Goal: Task Accomplishment & Management: Manage account settings

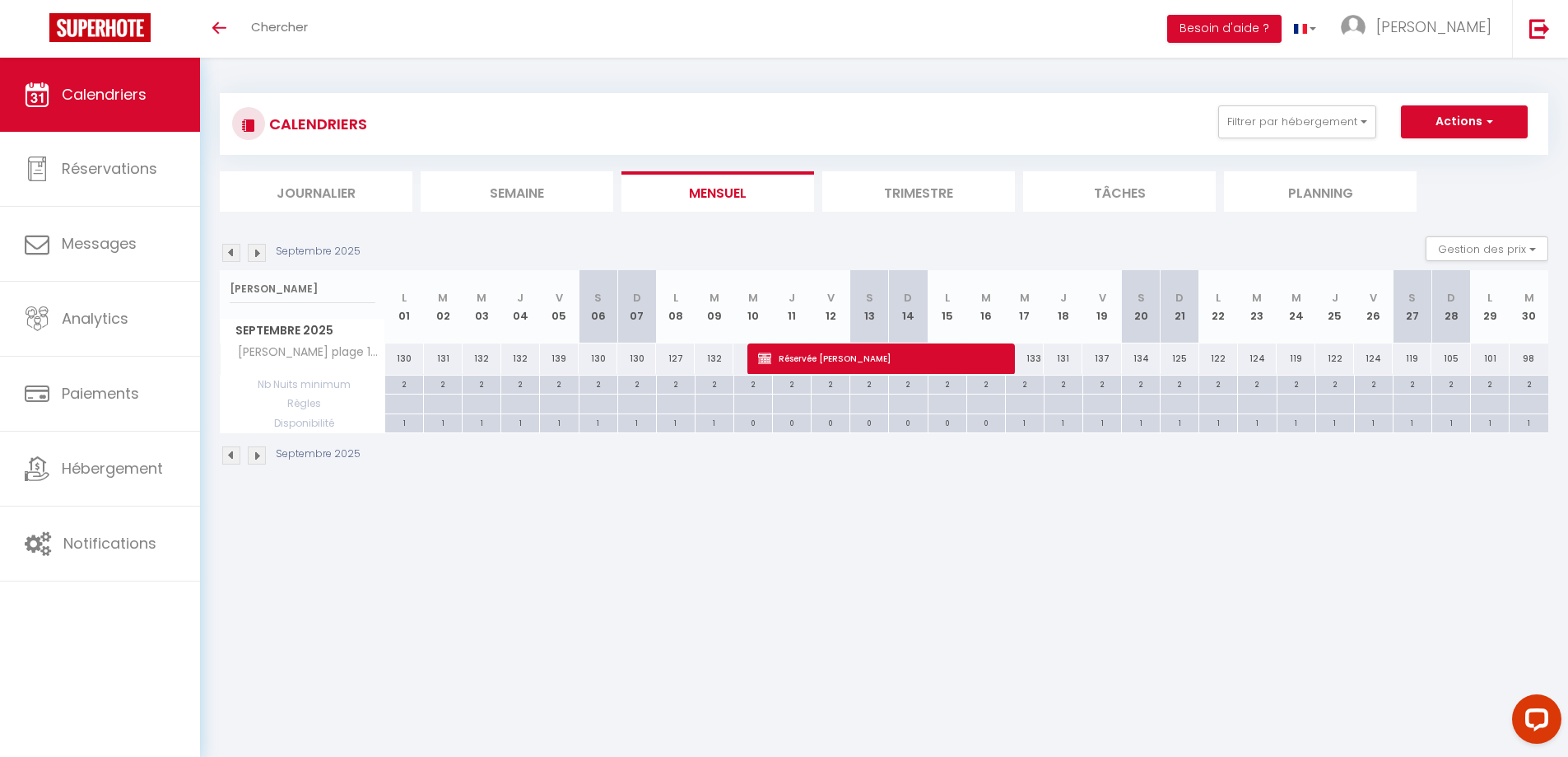
click at [235, 258] on img at bounding box center [231, 253] width 18 height 18
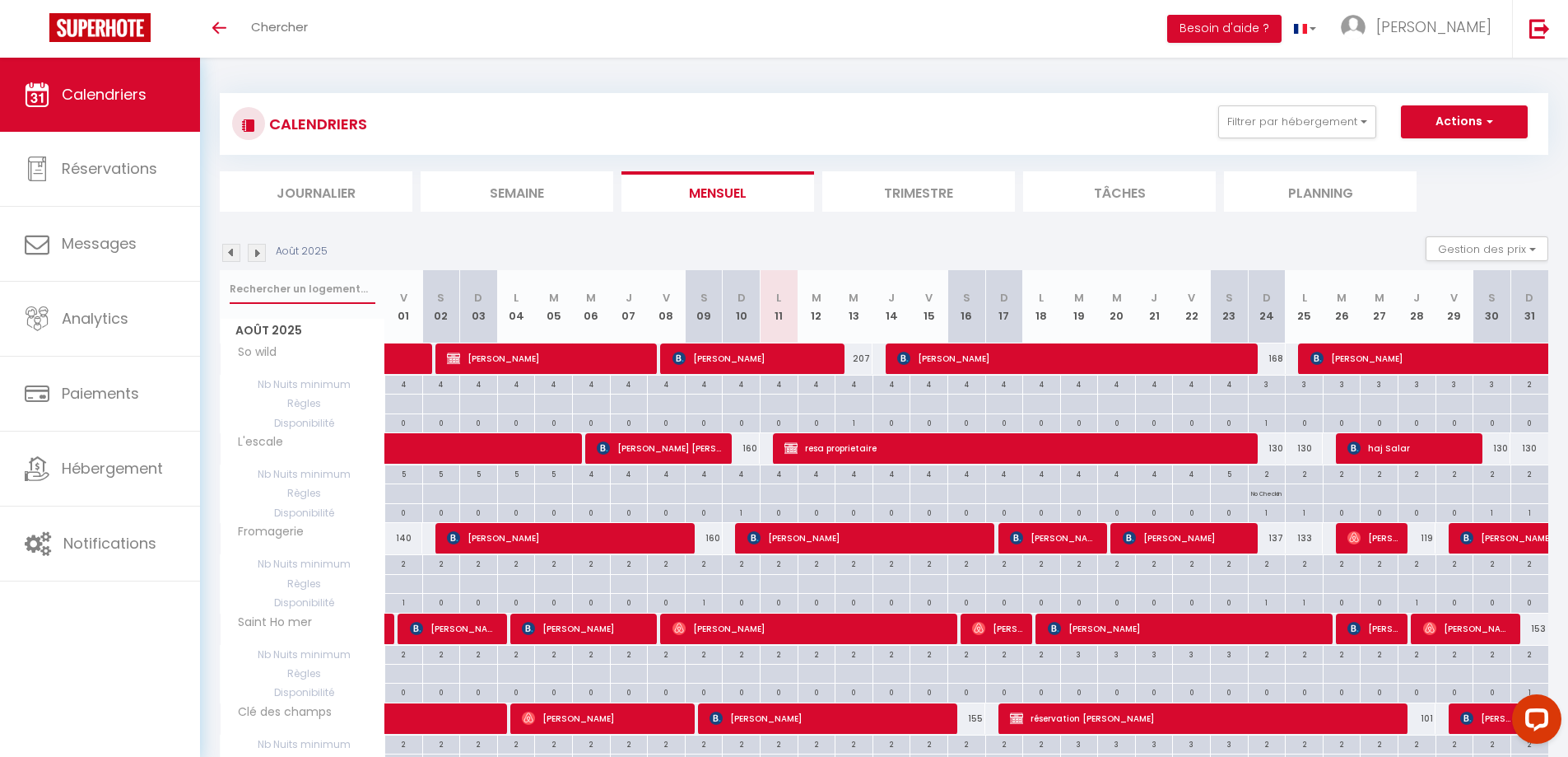
click at [273, 290] on input "text" at bounding box center [303, 289] width 146 height 30
type input "rivage"
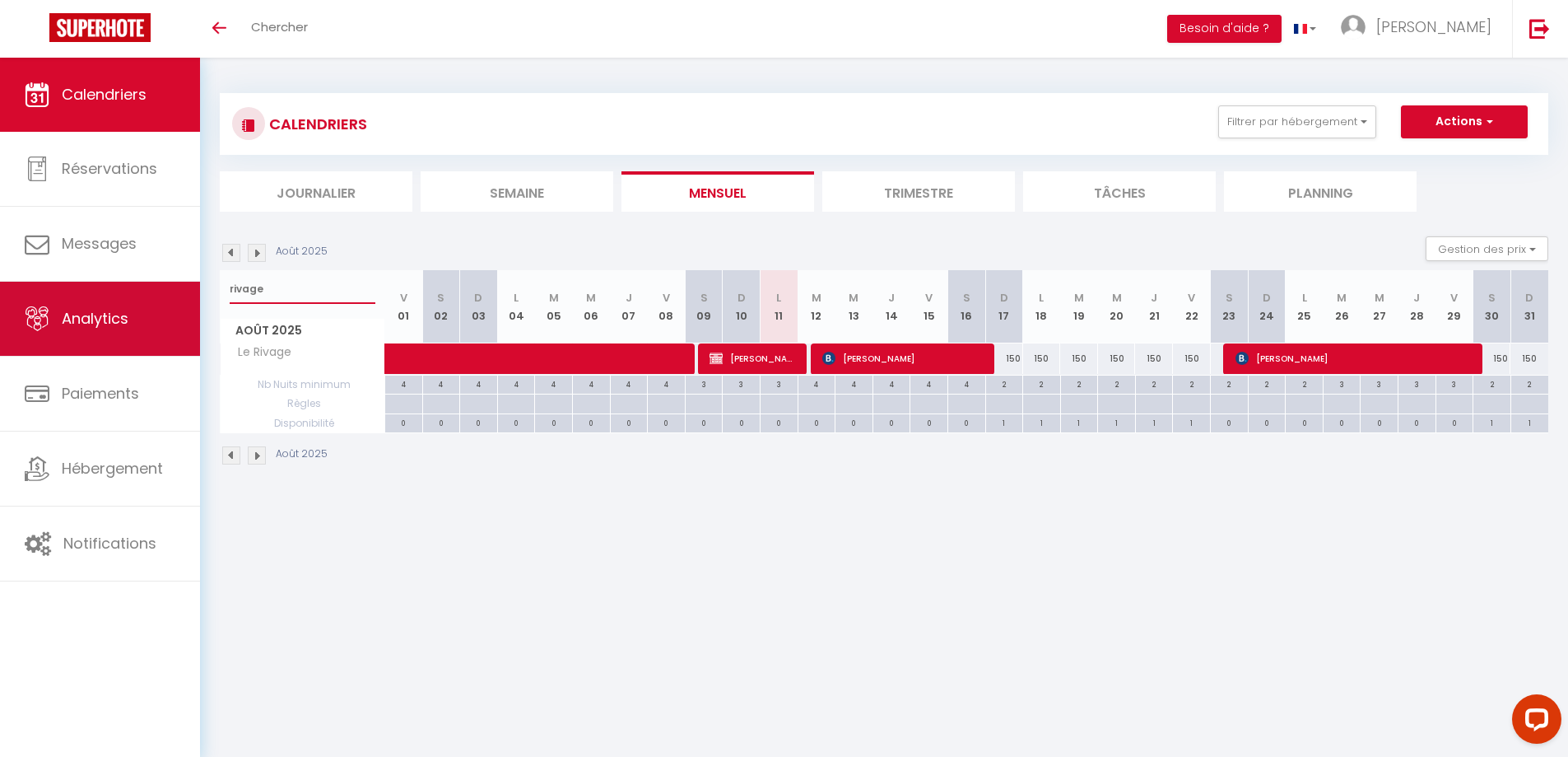
drag, startPoint x: 272, startPoint y: 291, endPoint x: 162, endPoint y: 283, distance: 110.3
click at [162, 283] on div "Questions et aide sur la MIGRATION - [GEOGRAPHIC_DATA] ouverte de 13 à 14h puis…" at bounding box center [784, 280] width 1568 height 444
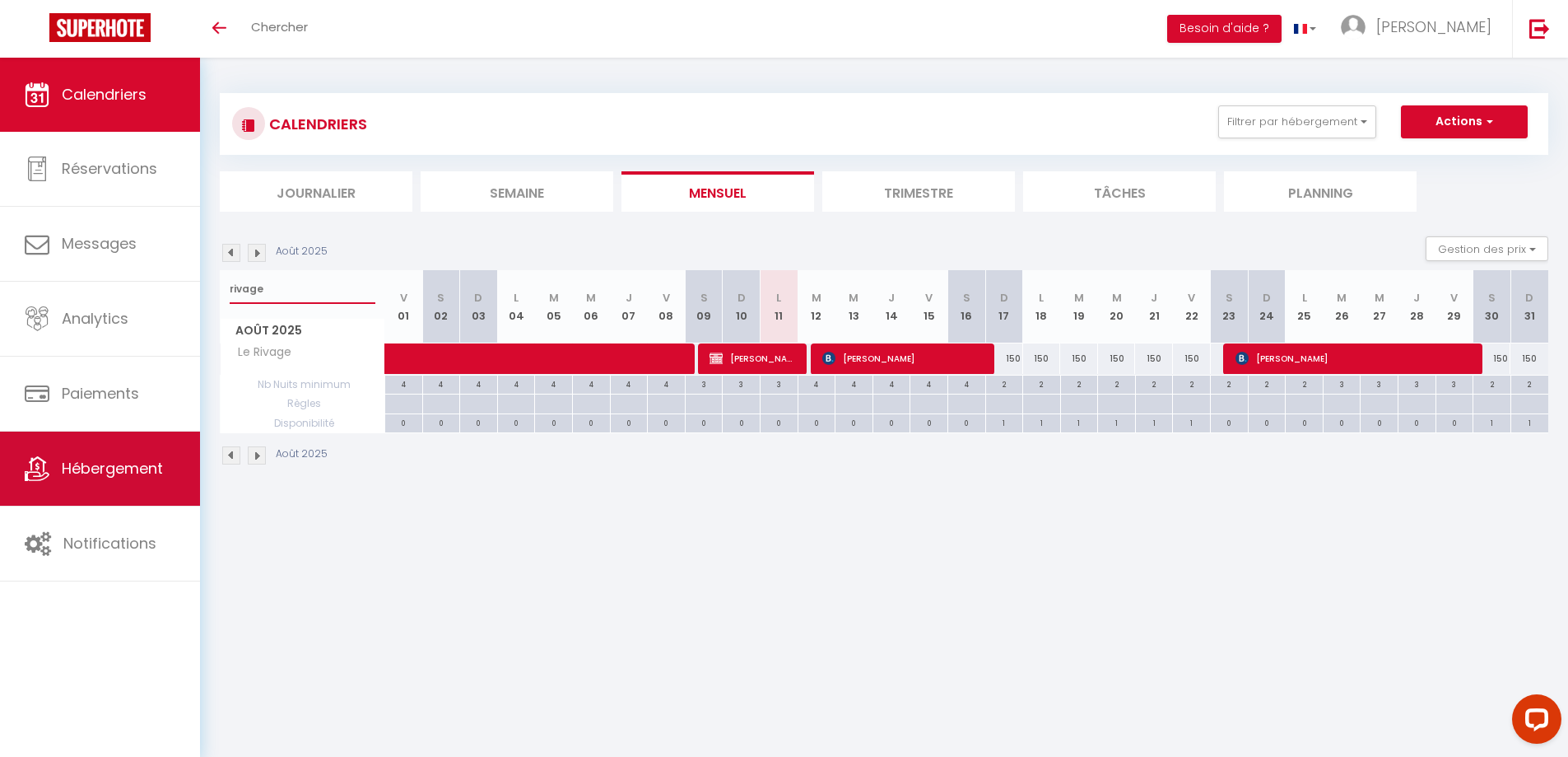
click at [149, 467] on span "Hébergement" at bounding box center [112, 468] width 101 height 21
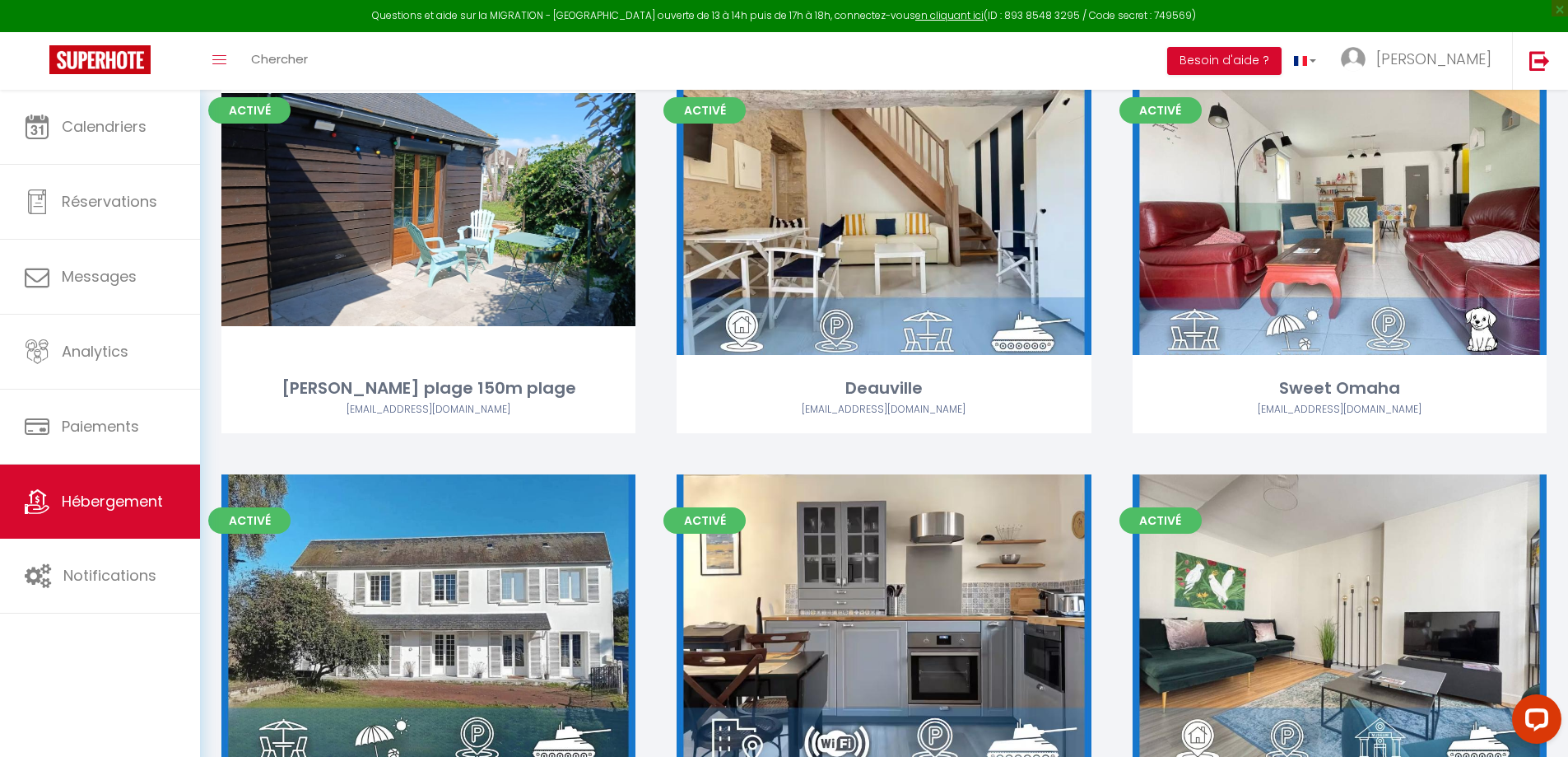
scroll to position [4695, 0]
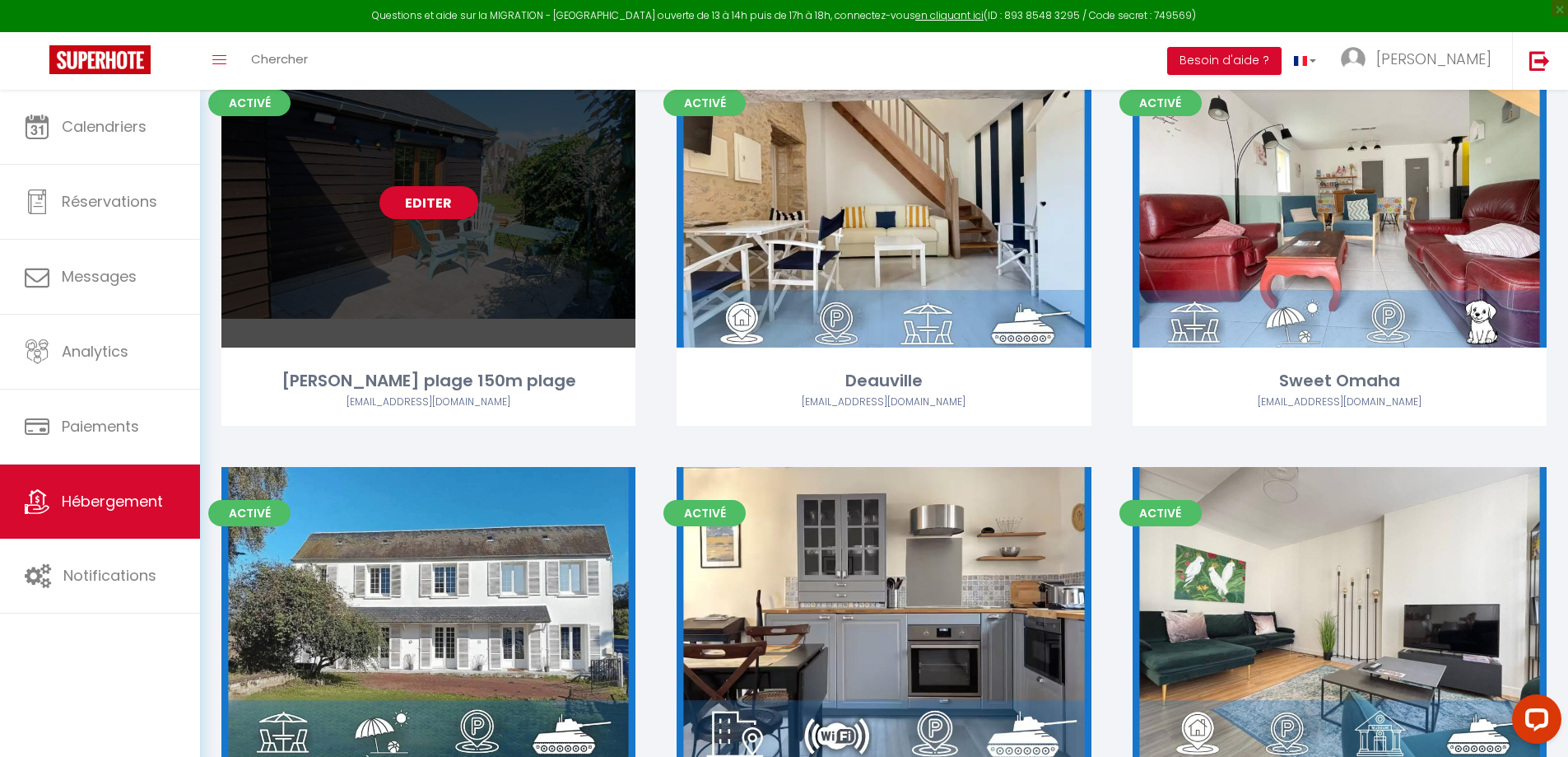
click at [438, 195] on link "Editer" at bounding box center [429, 202] width 99 height 33
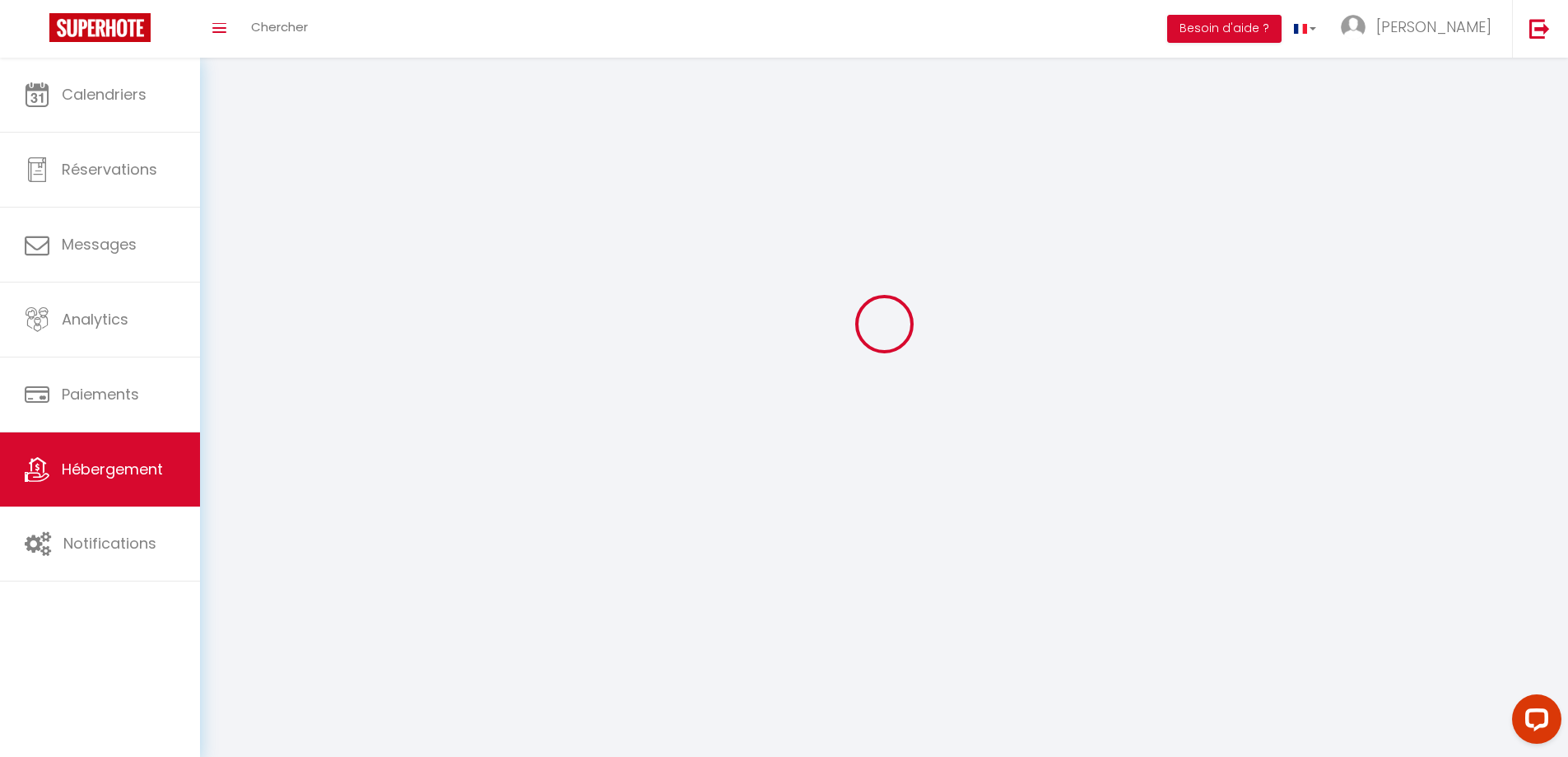
select select
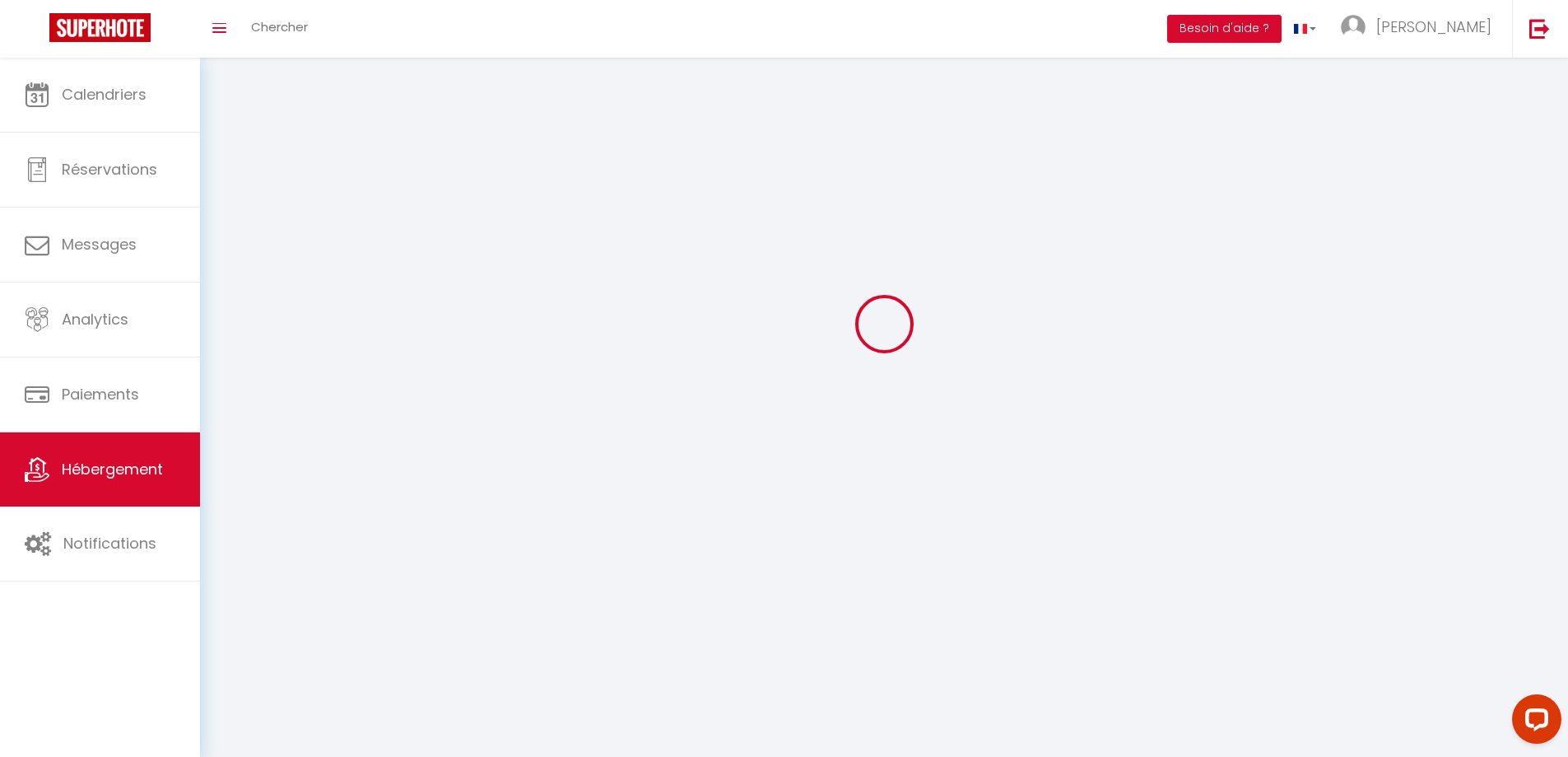
select select "1"
select select
checkbox input "false"
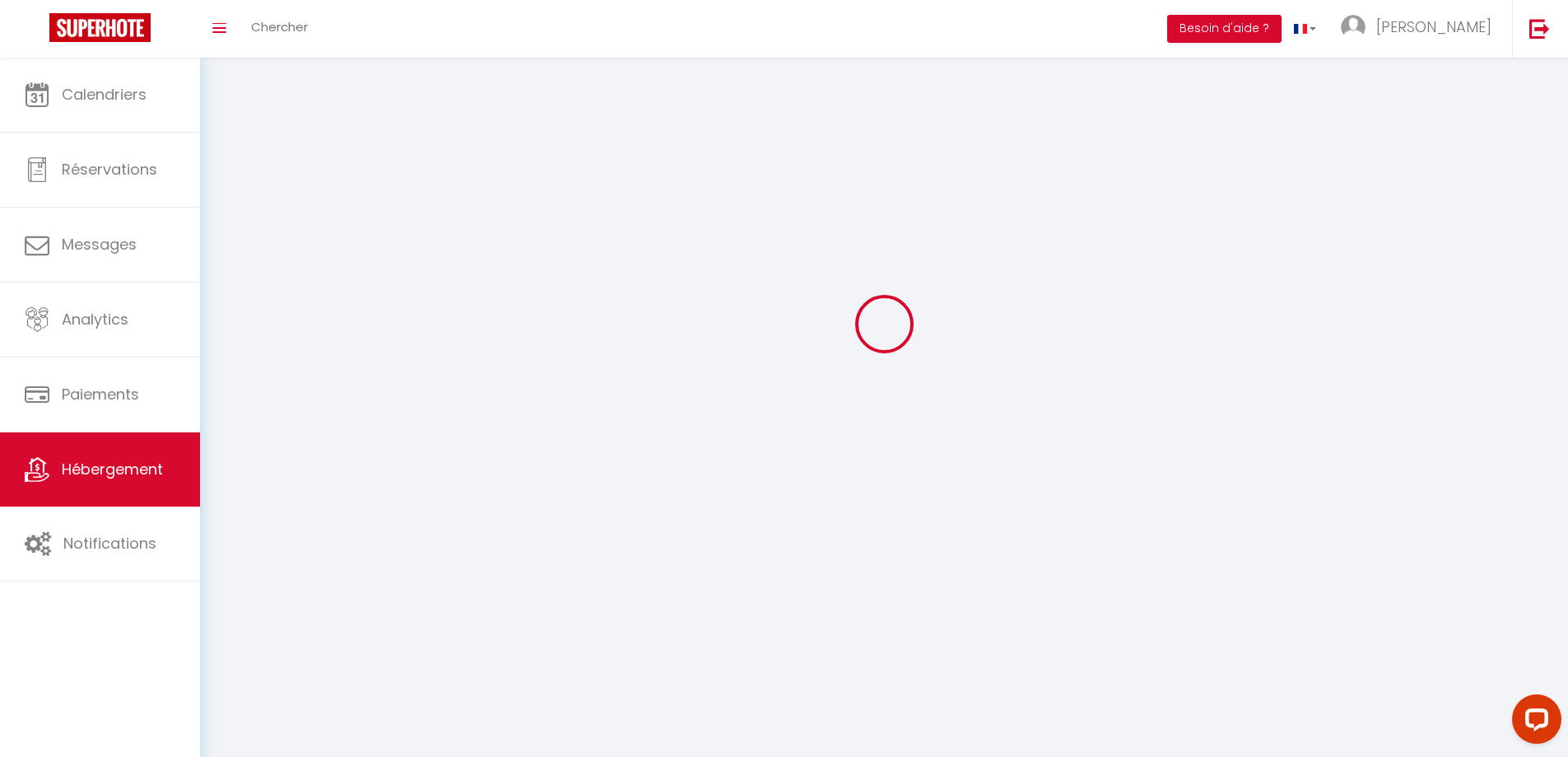
checkbox input "false"
select select "28"
select select
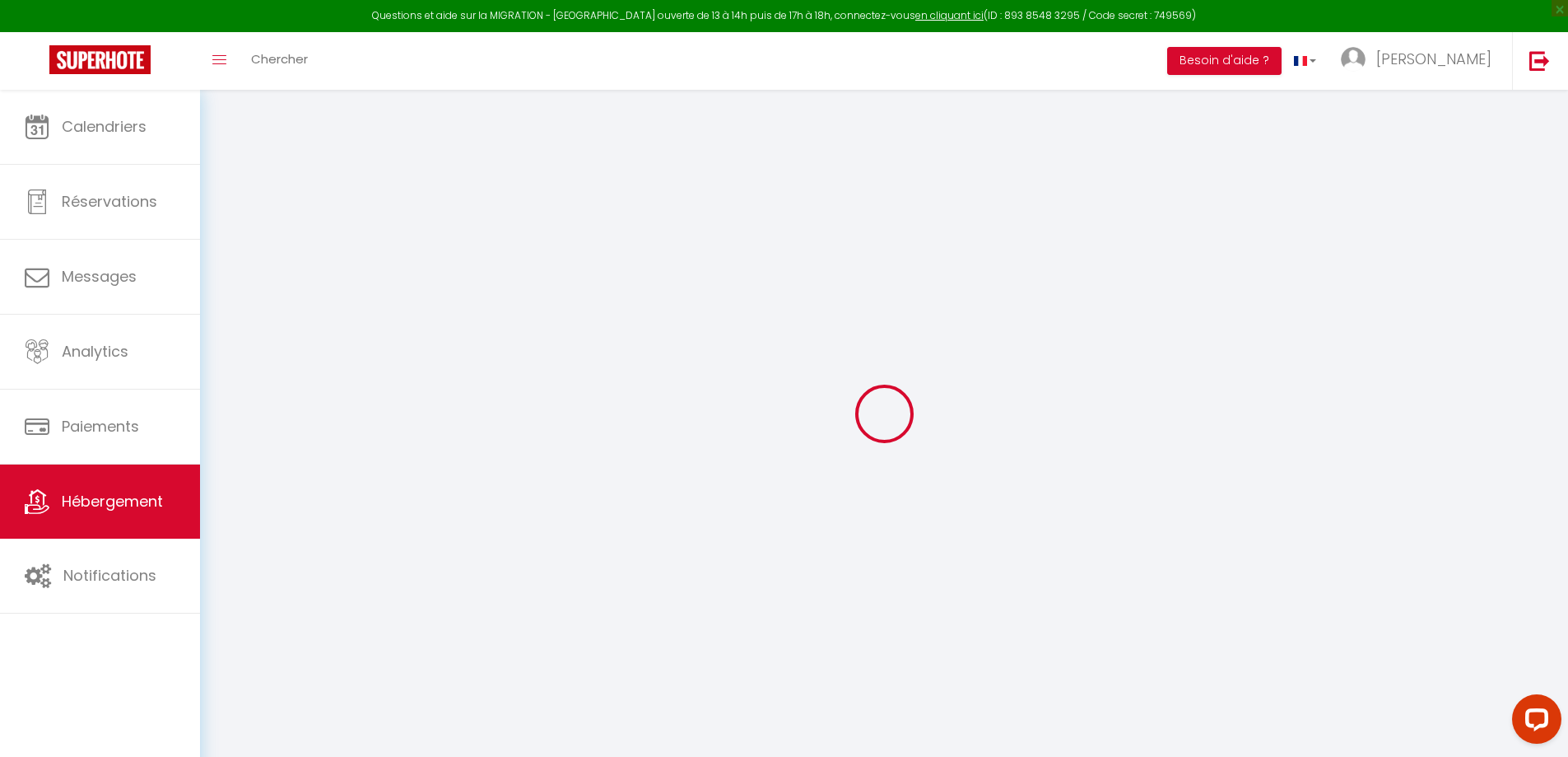
select select
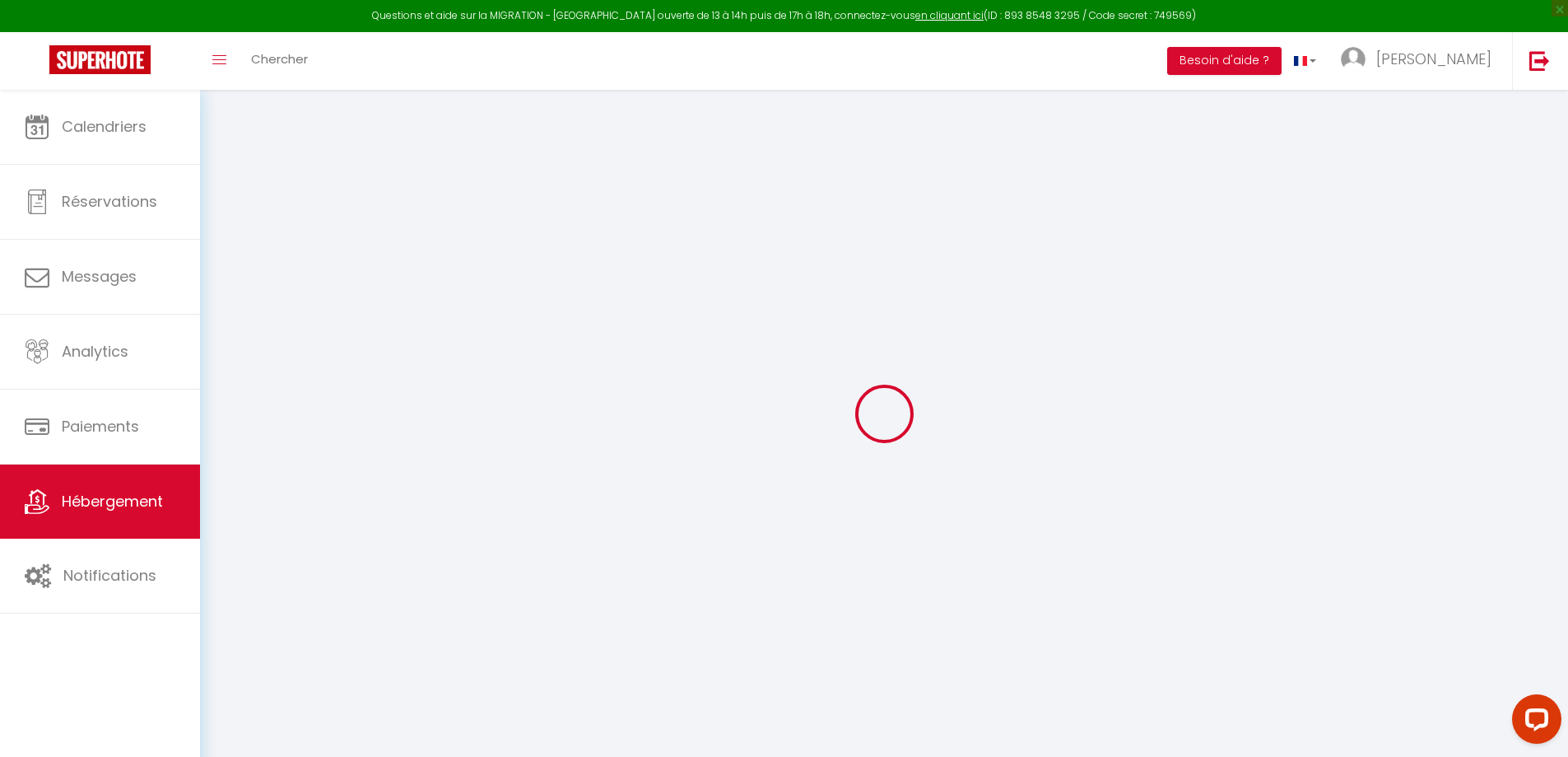
select select
checkbox input "false"
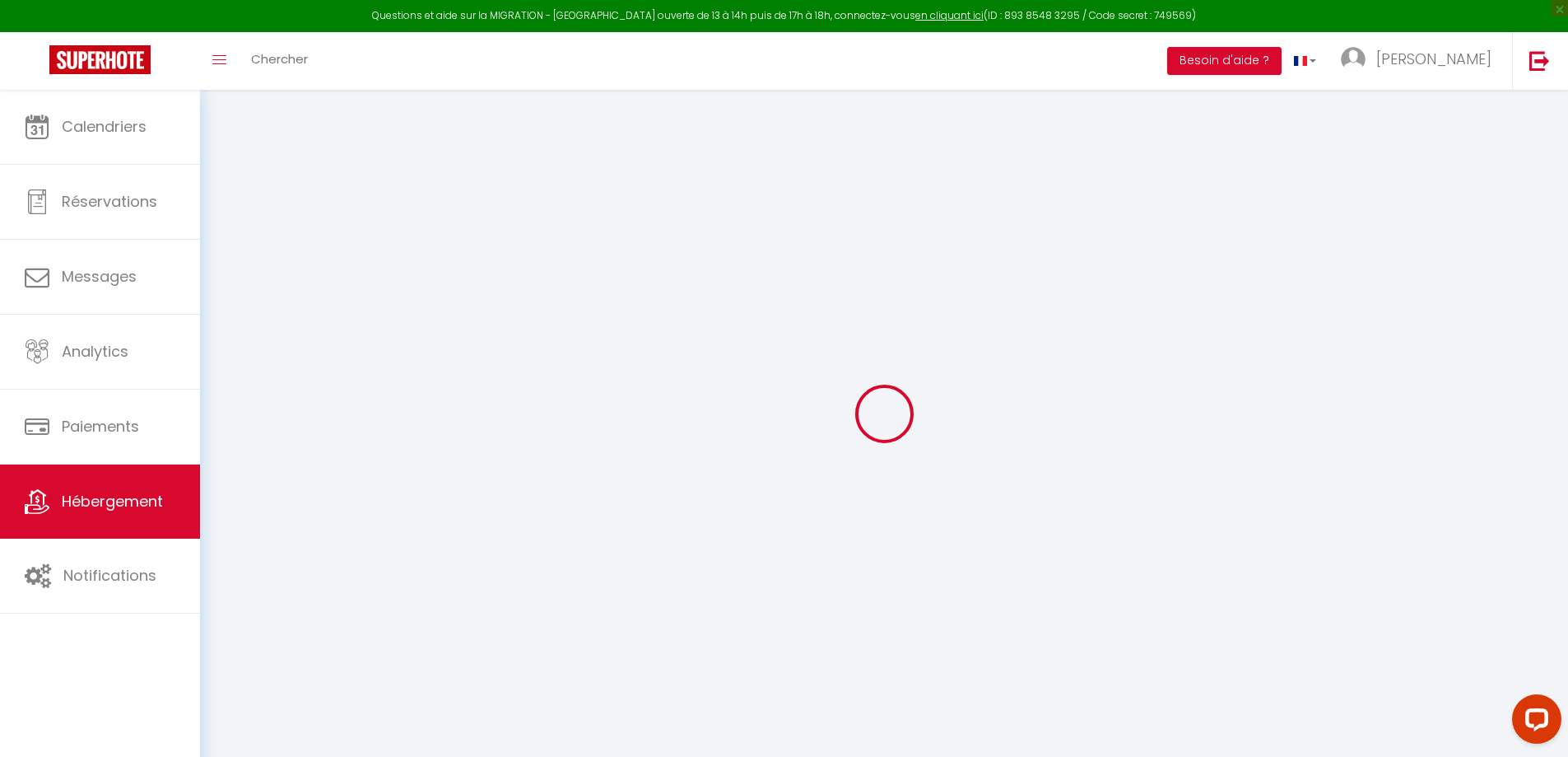
select select
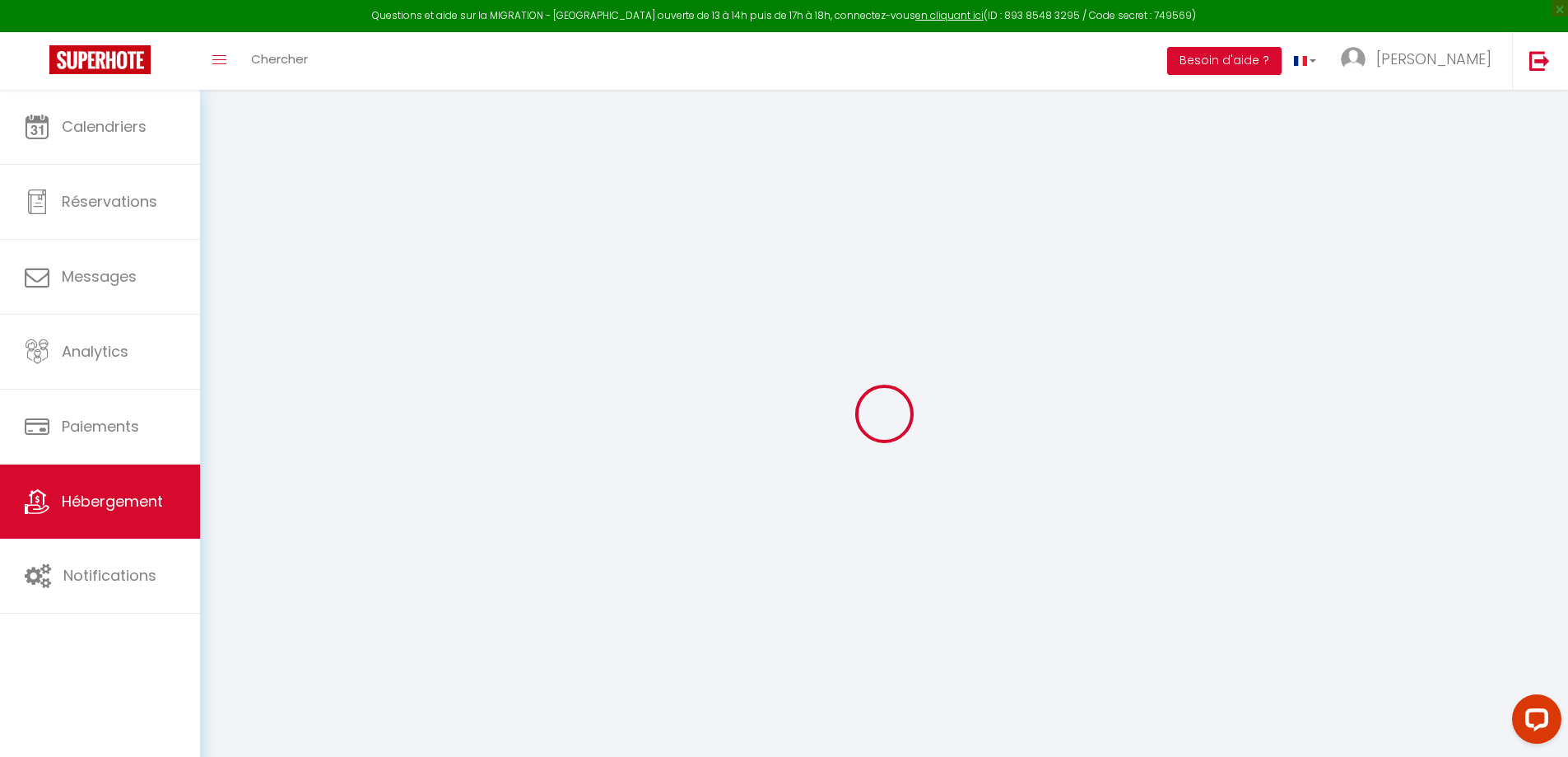
select select
checkbox input "false"
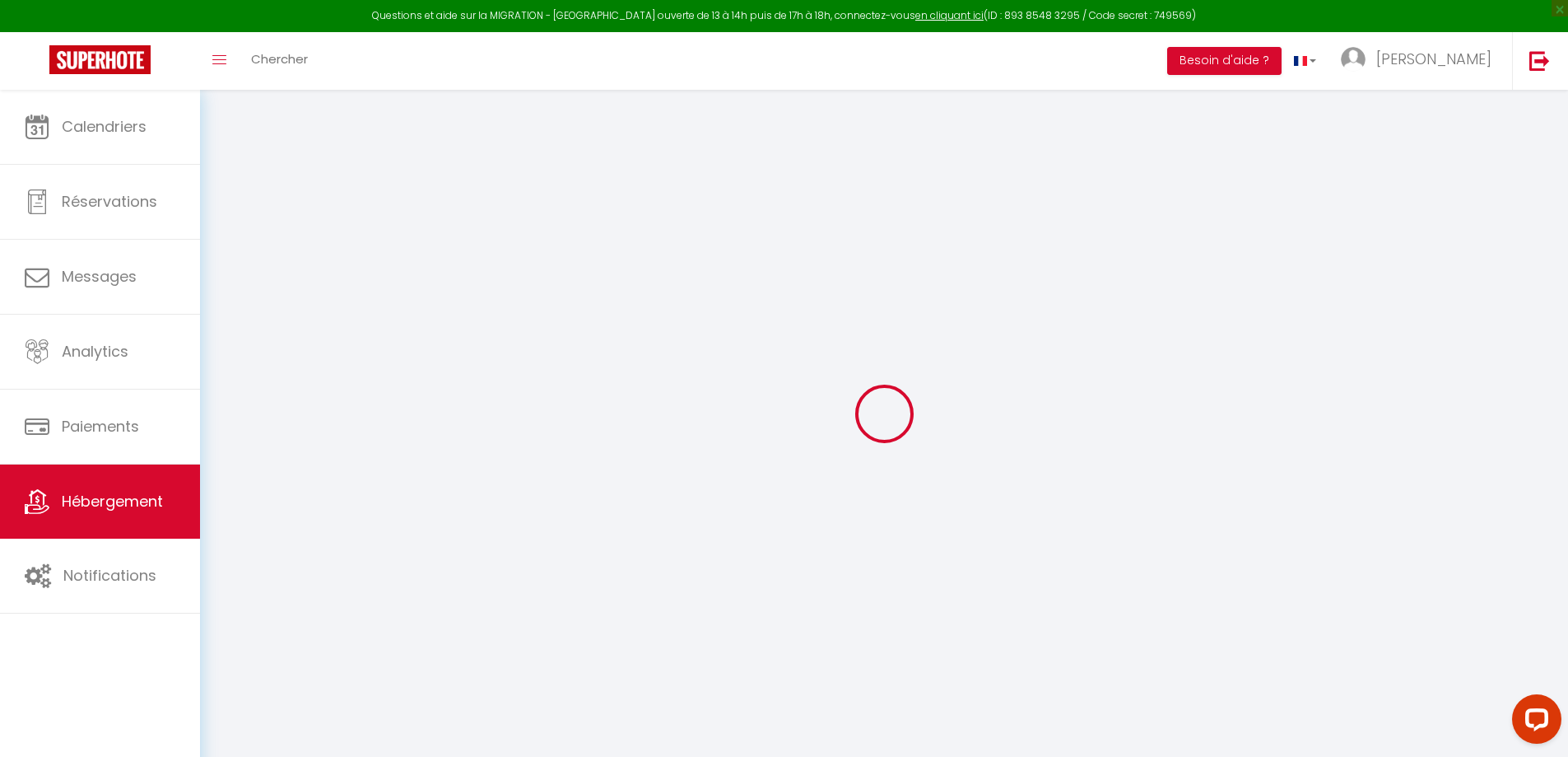
checkbox input "false"
select select
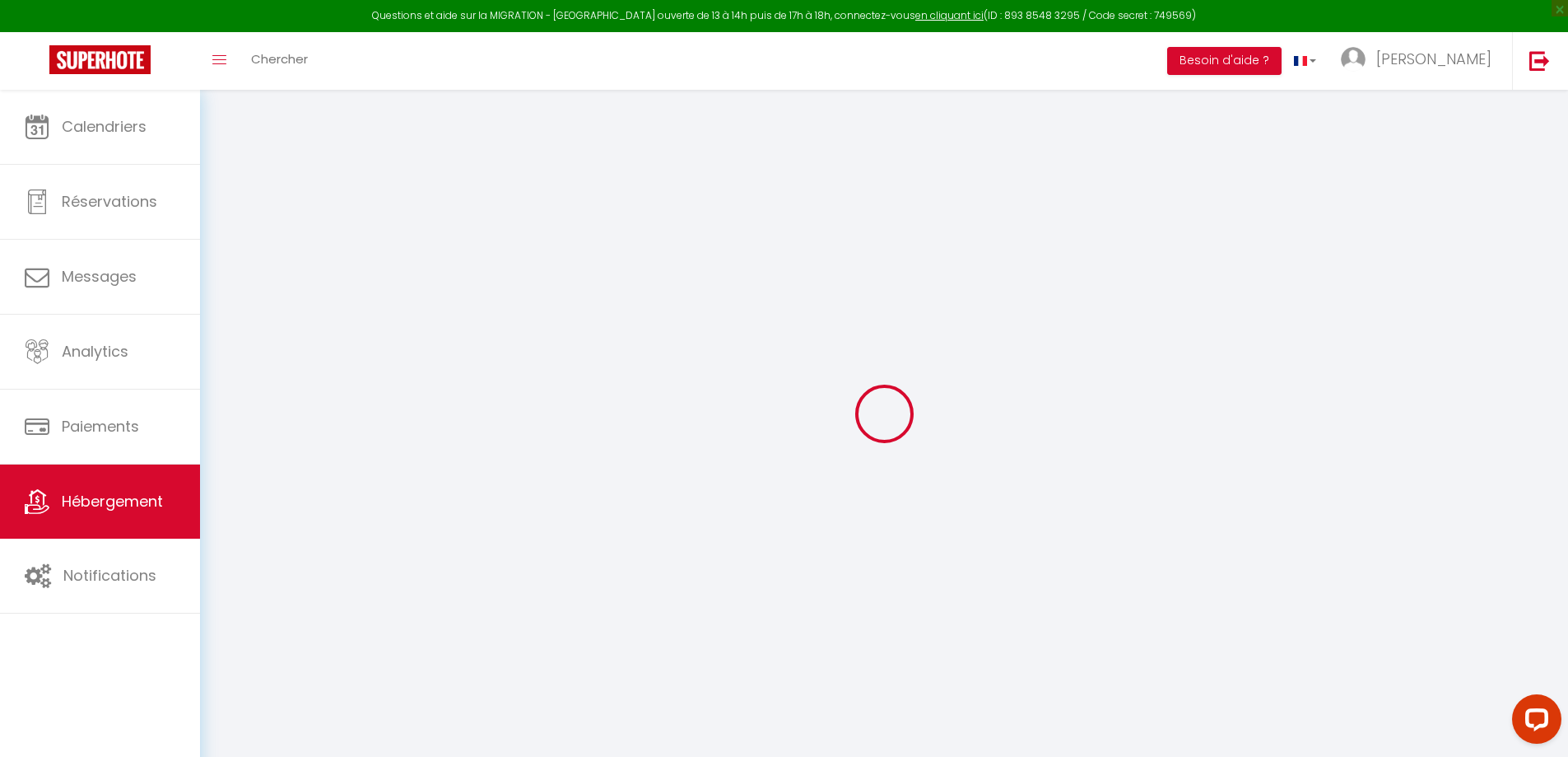
select select
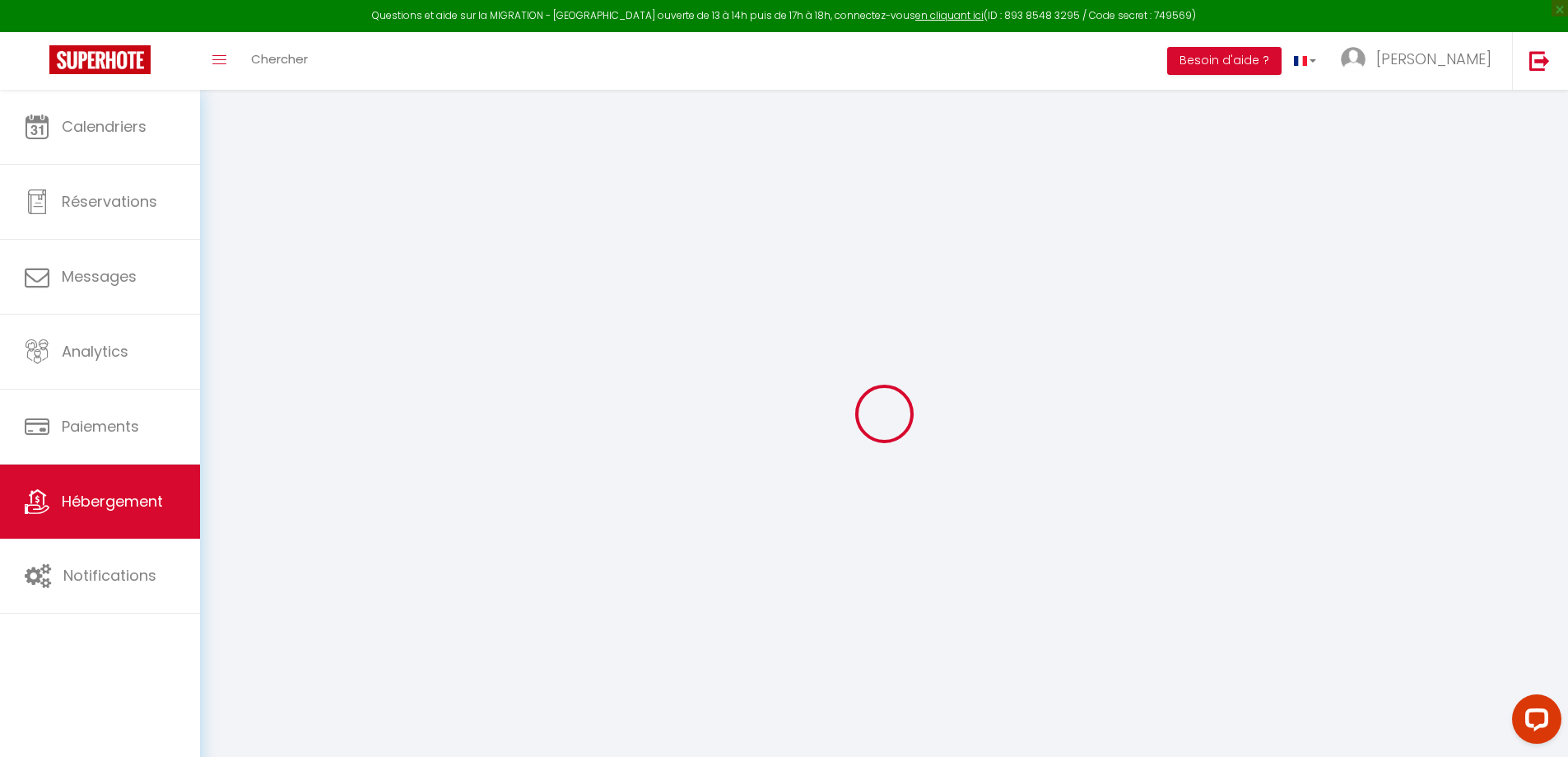
checkbox input "false"
select select
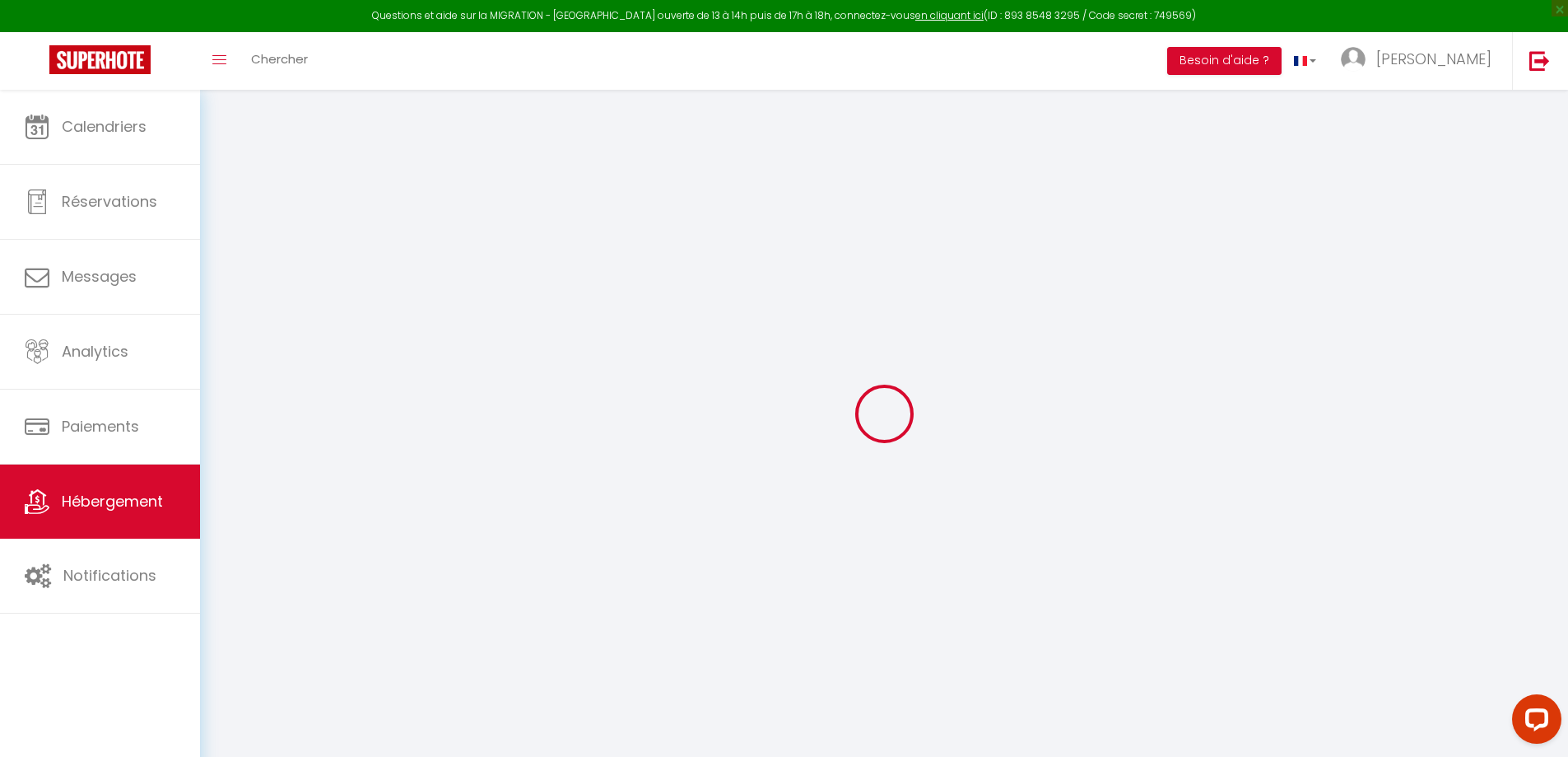
select select
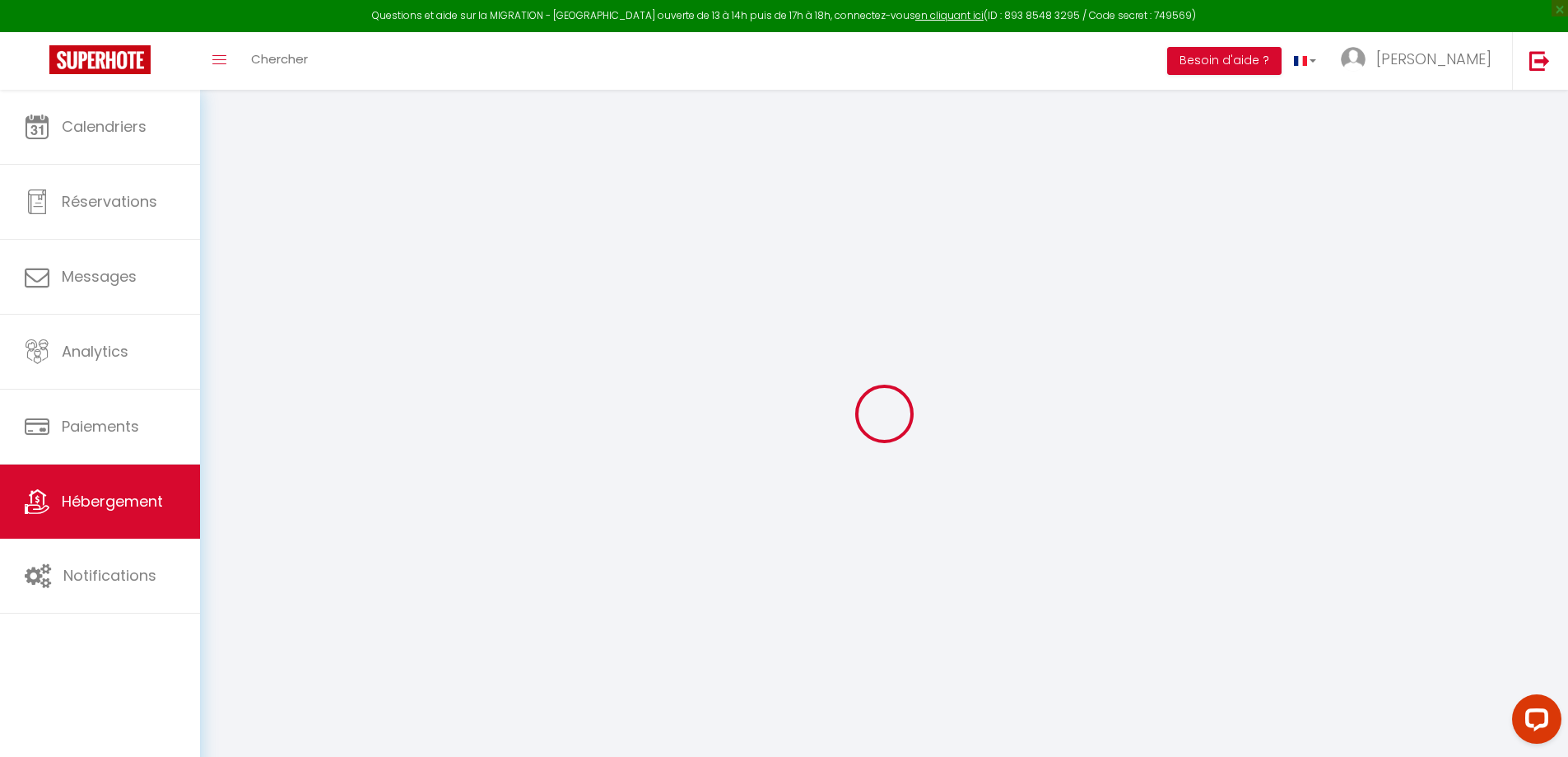
select select
checkbox input "false"
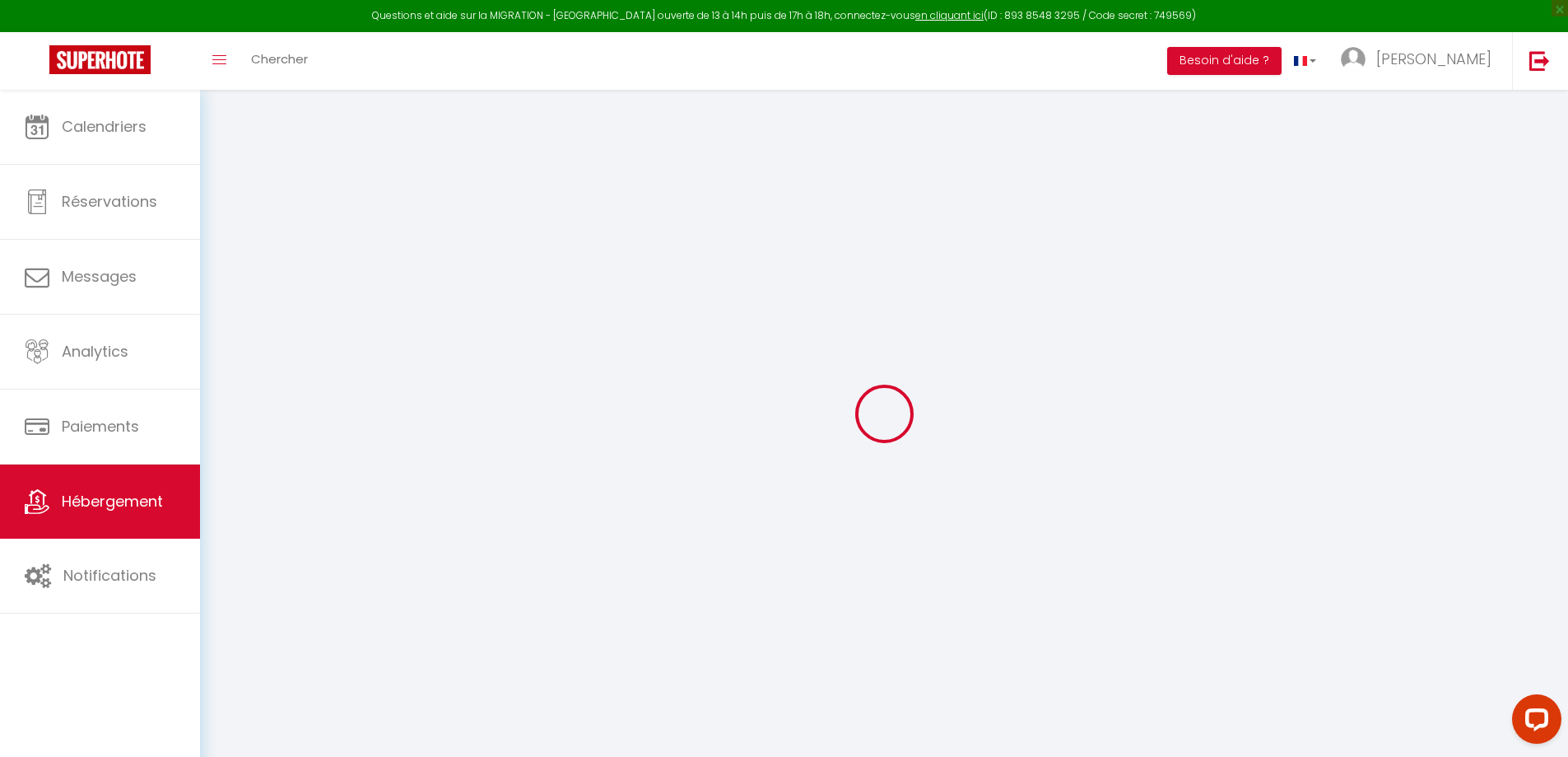
checkbox input "false"
select select
type input "[PERSON_NAME] plage 150m plage"
type input "[PERSON_NAME]"
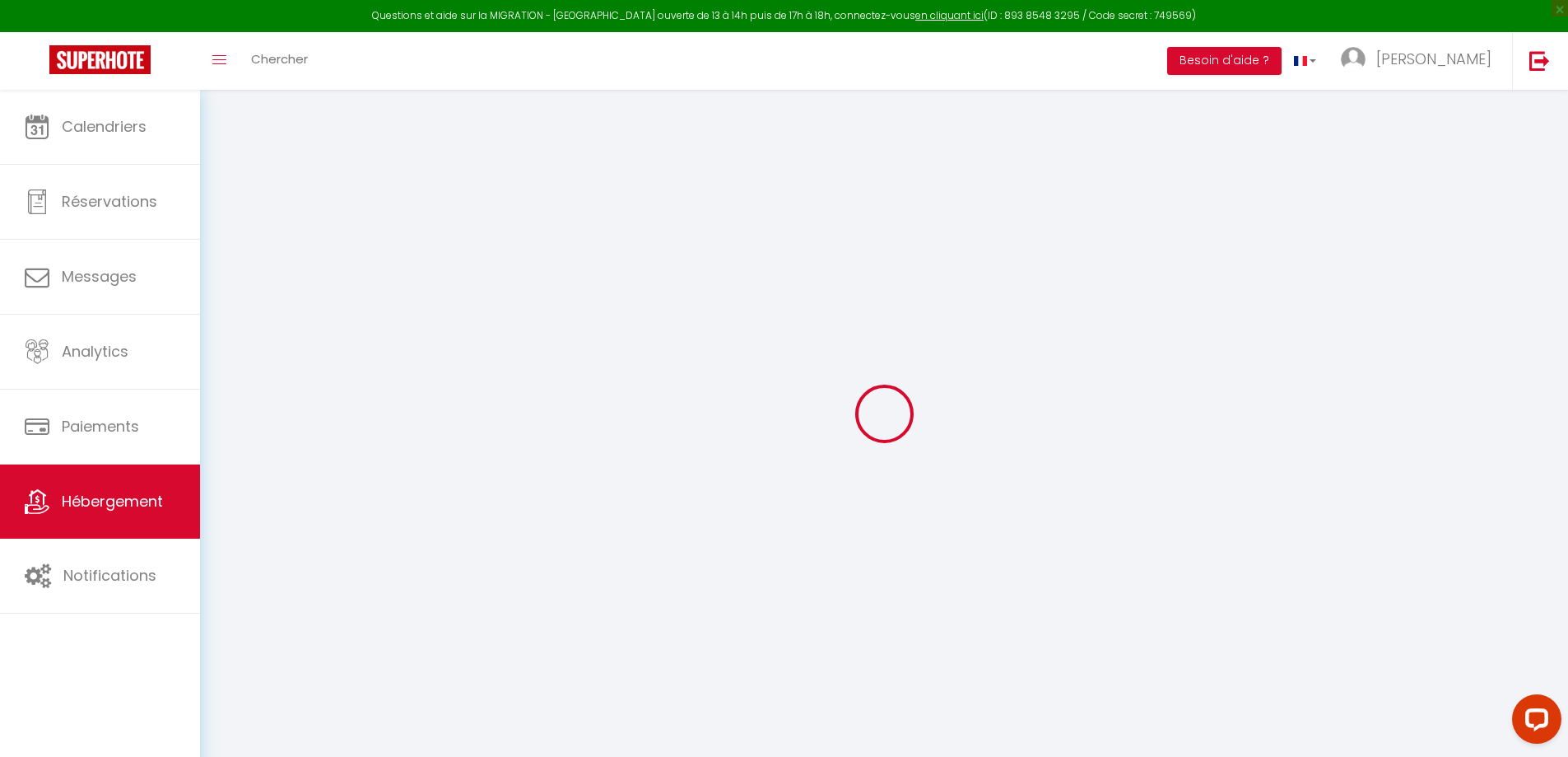
type input "Bordeu"
select select "2"
type input "100"
type input "500"
select select
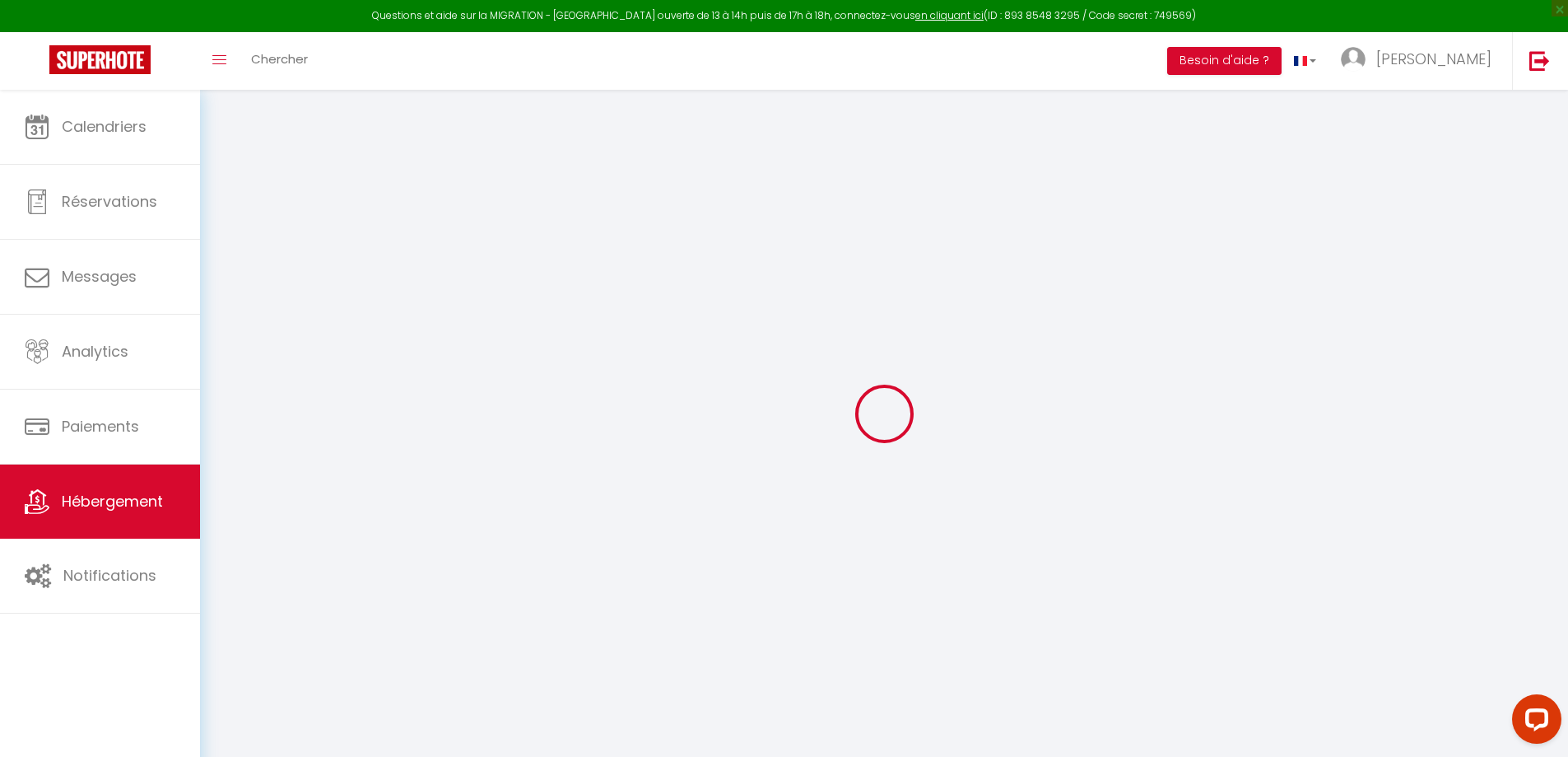
select select
type input "[STREET_ADDRESS],"
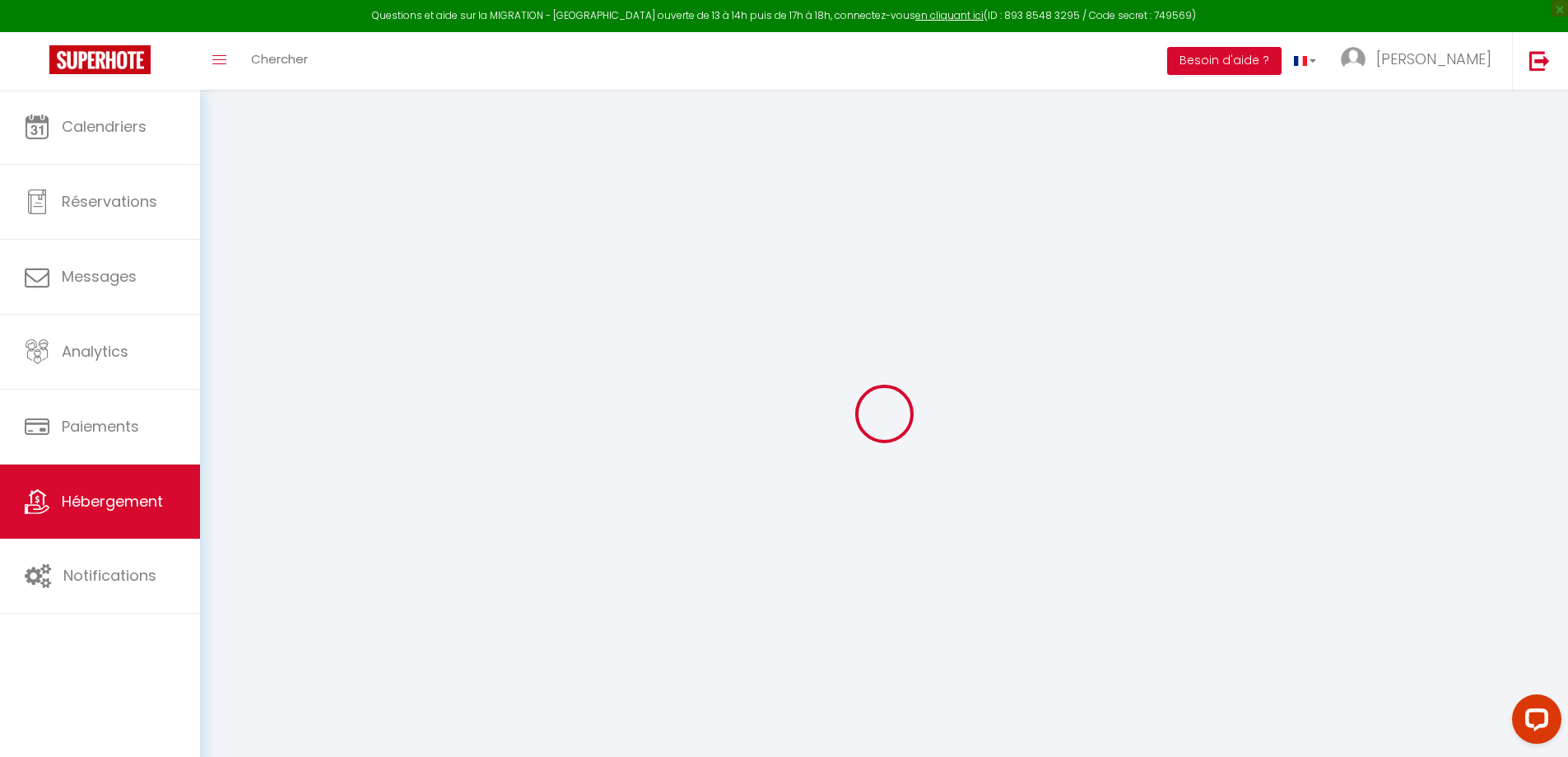
type input "14960"
type input "Asnelles"
type input "[EMAIL_ADDRESS][DOMAIN_NAME]"
select select
checkbox input "false"
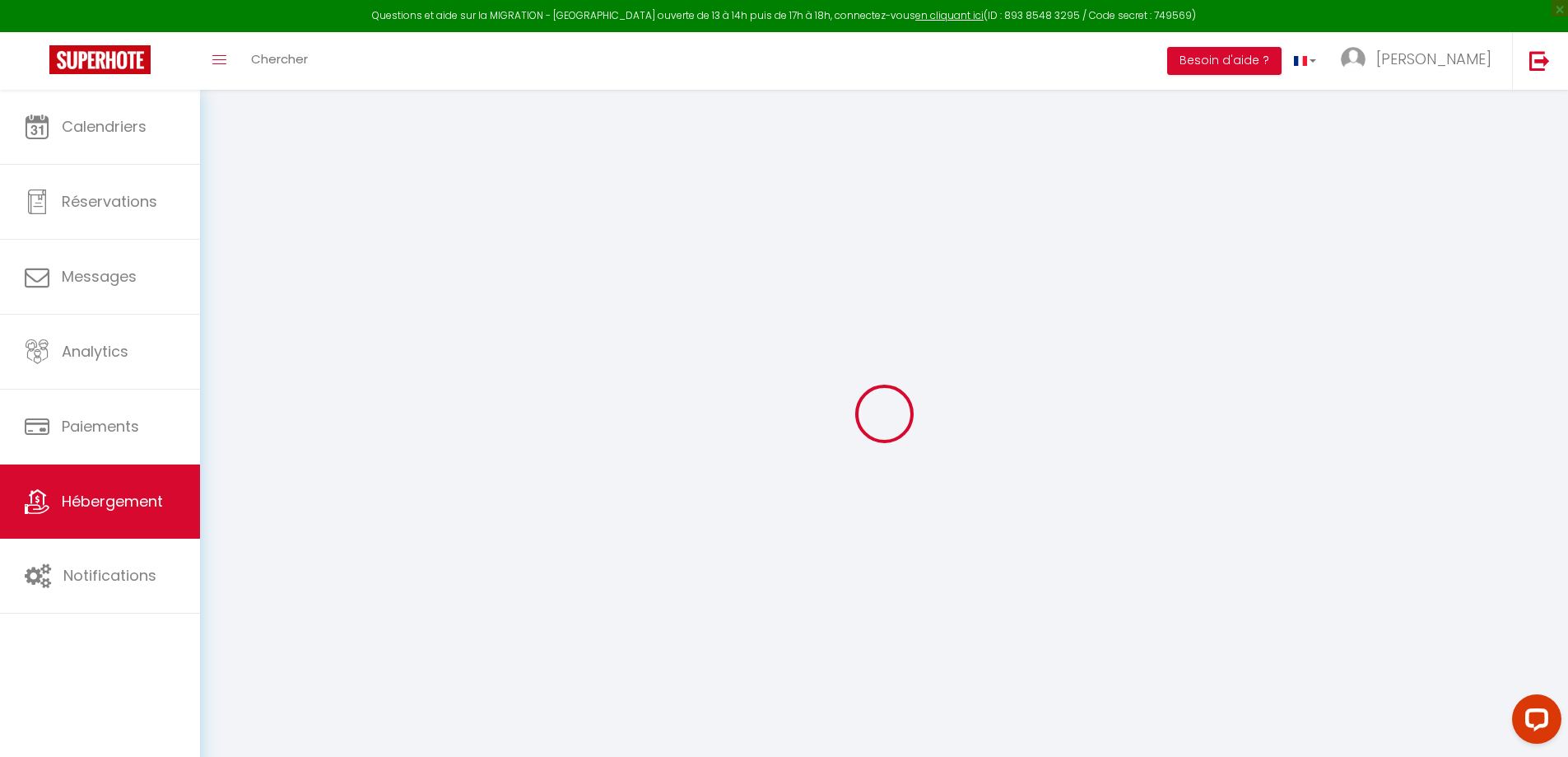
checkbox input "false"
type input "0"
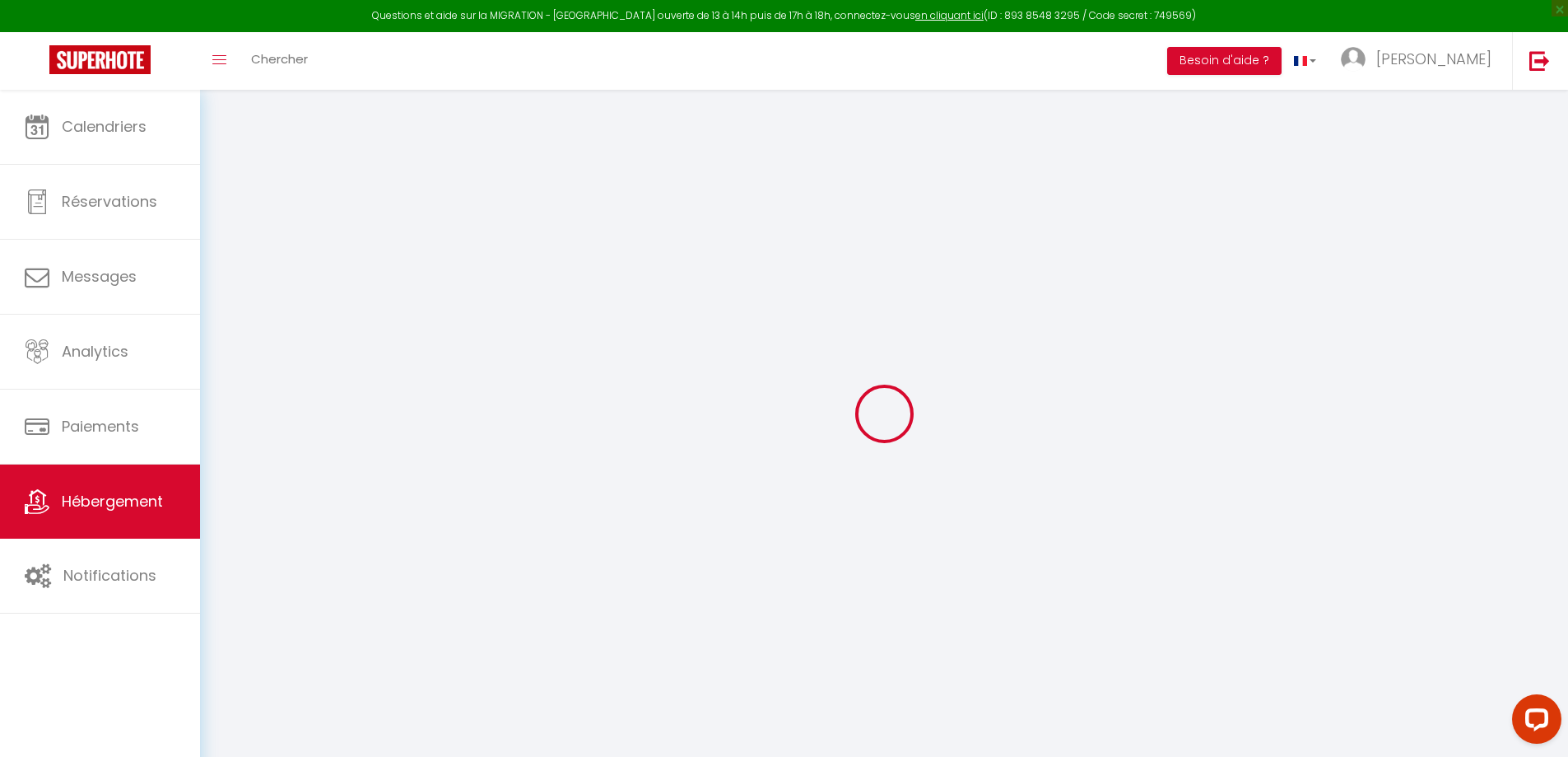
type input "0"
select select "+ 27 %"
select select "+ 30 %"
select select
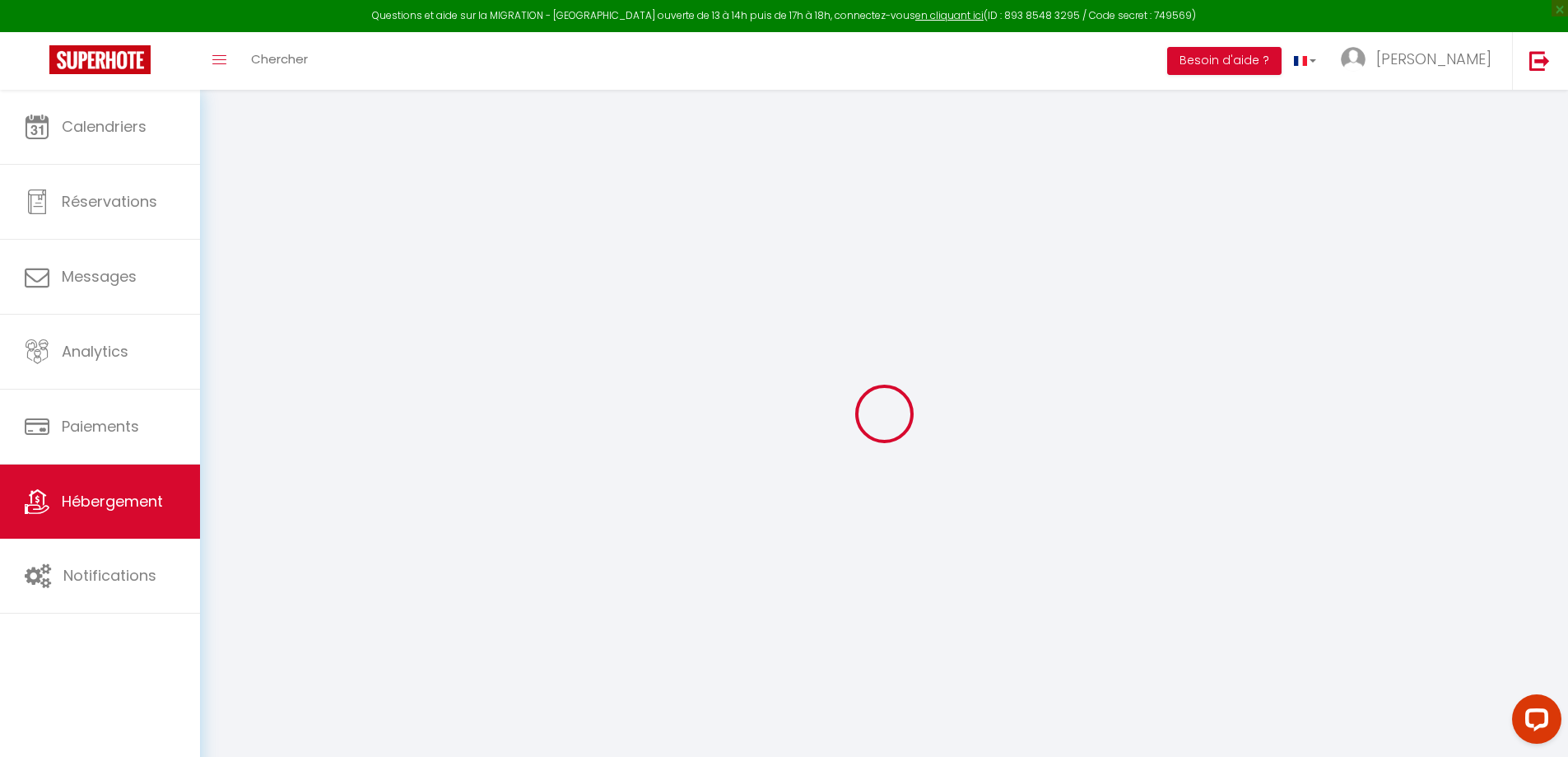
checkbox input "false"
select select "7136-1479145694034750672"
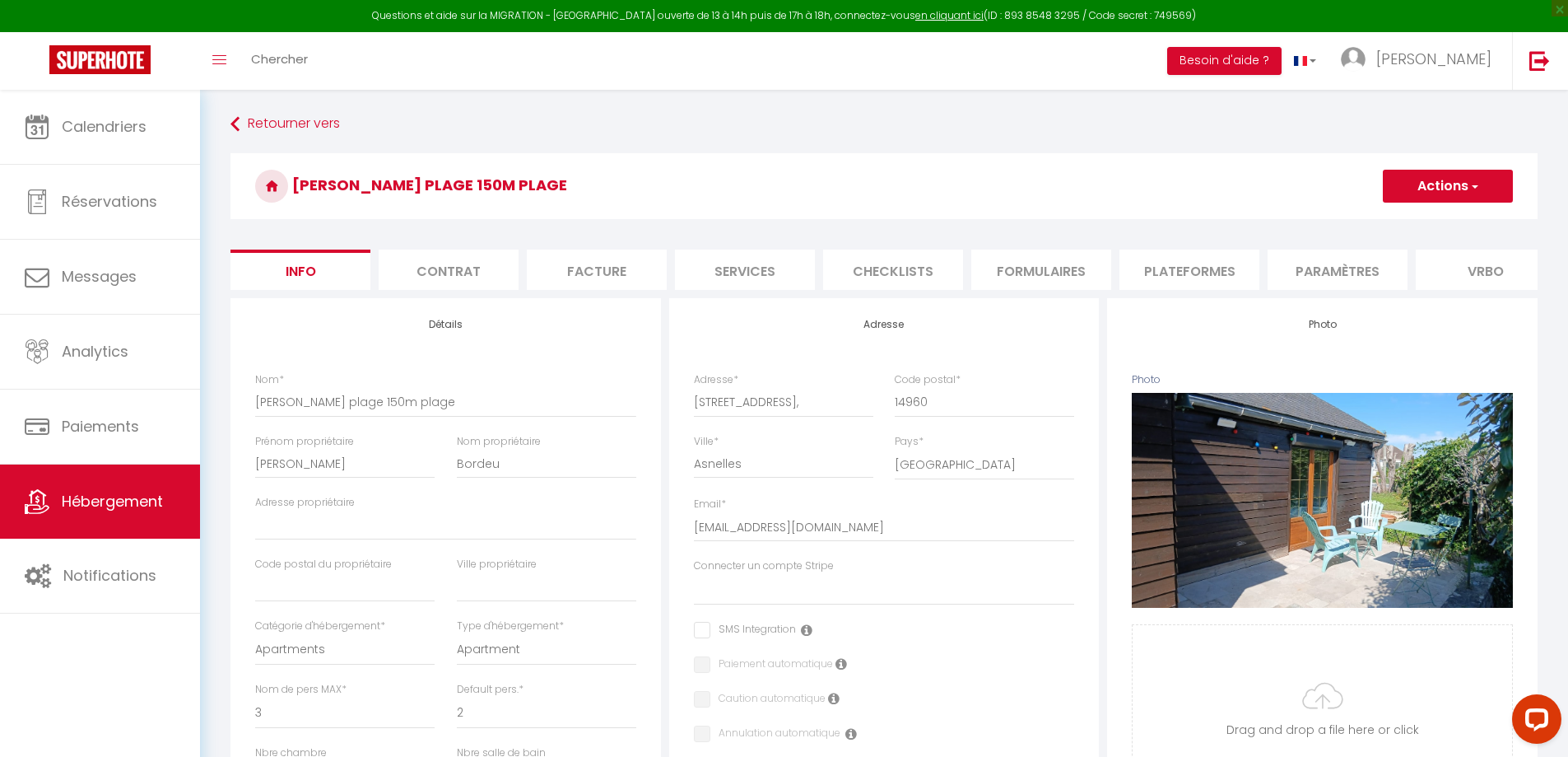
click at [1186, 276] on li "Plateformes" at bounding box center [1189, 270] width 140 height 40
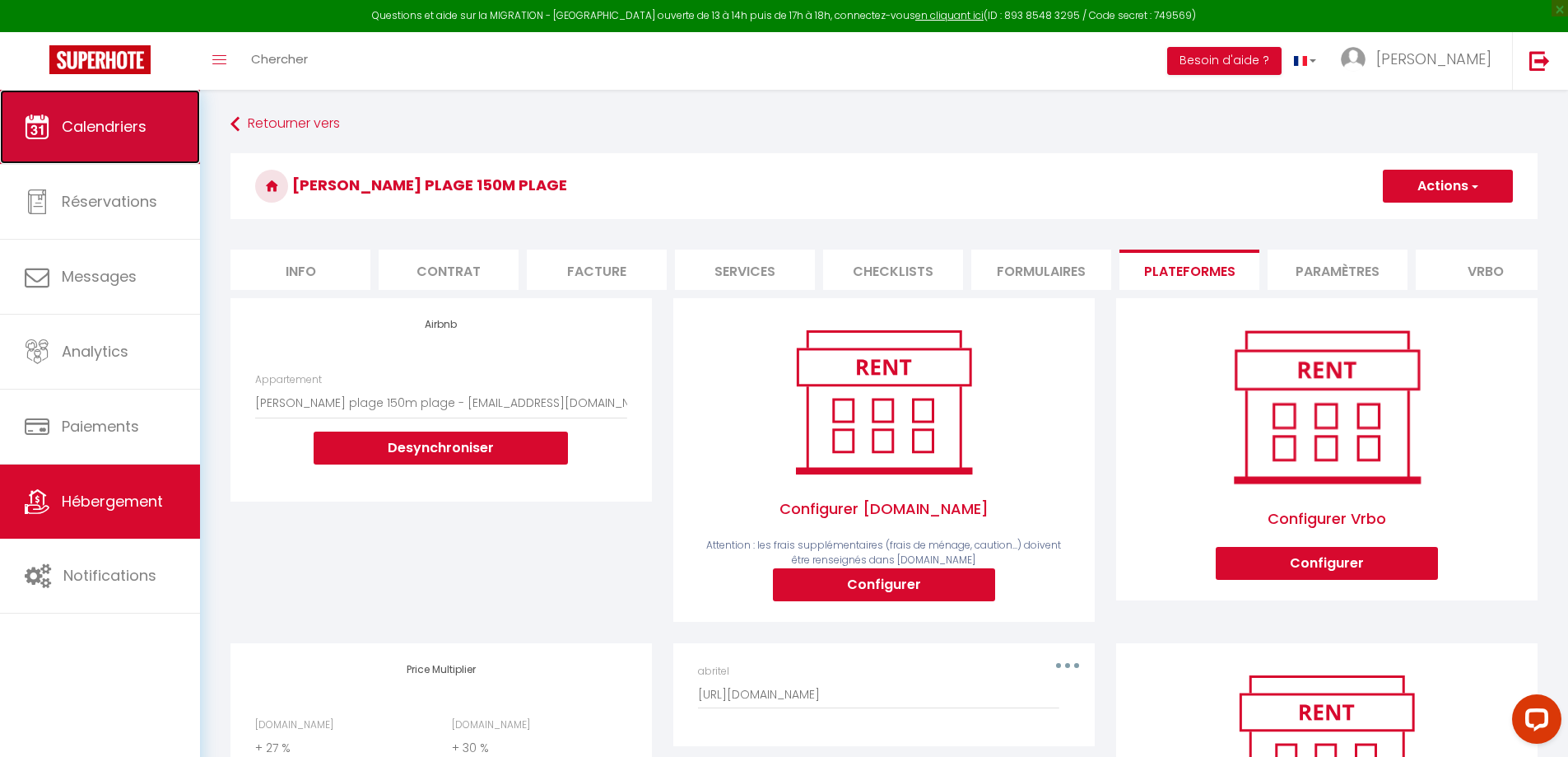
click at [82, 130] on span "Calendriers" at bounding box center [104, 126] width 85 height 21
